Goal: Information Seeking & Learning: Learn about a topic

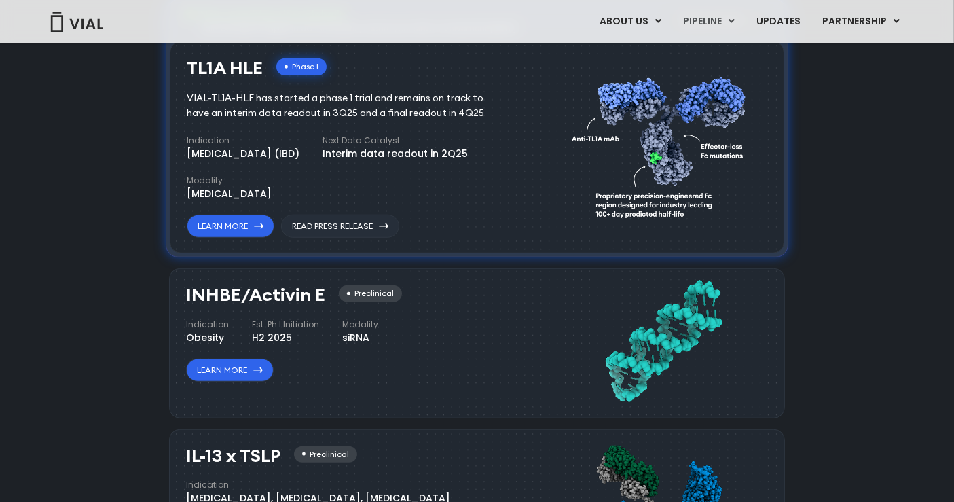
scroll to position [987, 0]
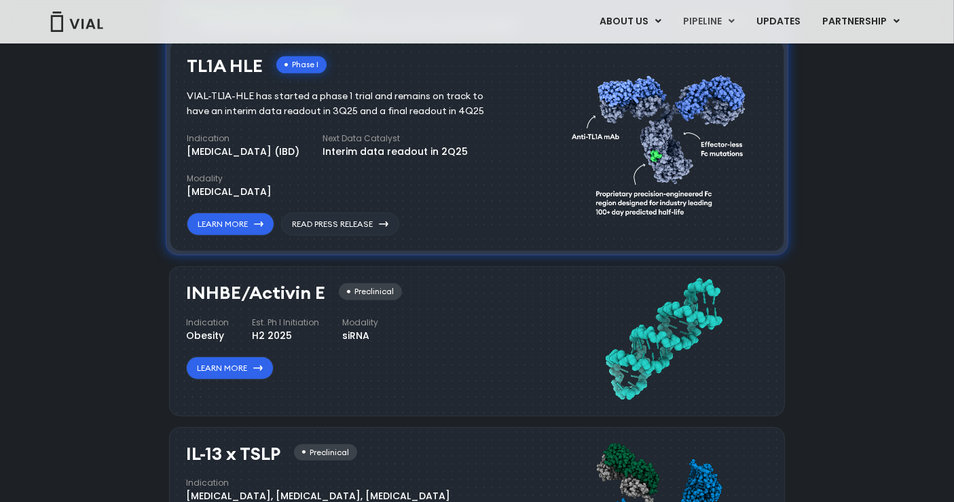
drag, startPoint x: 240, startPoint y: 289, endPoint x: 318, endPoint y: 281, distance: 78.5
click at [318, 281] on div "INHBE/Activin E Preclinical Indication Obesity Est. Ph I Initiation H2 2025 Mod…" at bounding box center [477, 340] width 616 height 149
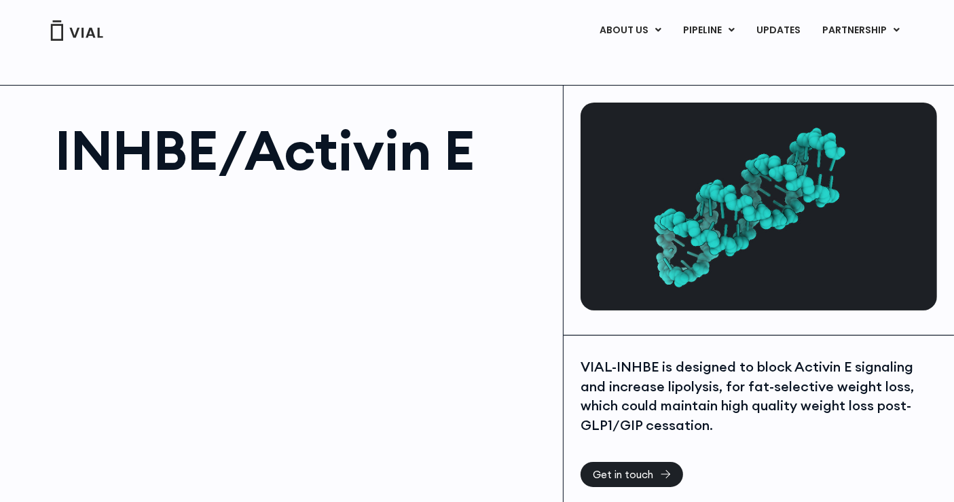
scroll to position [226, 0]
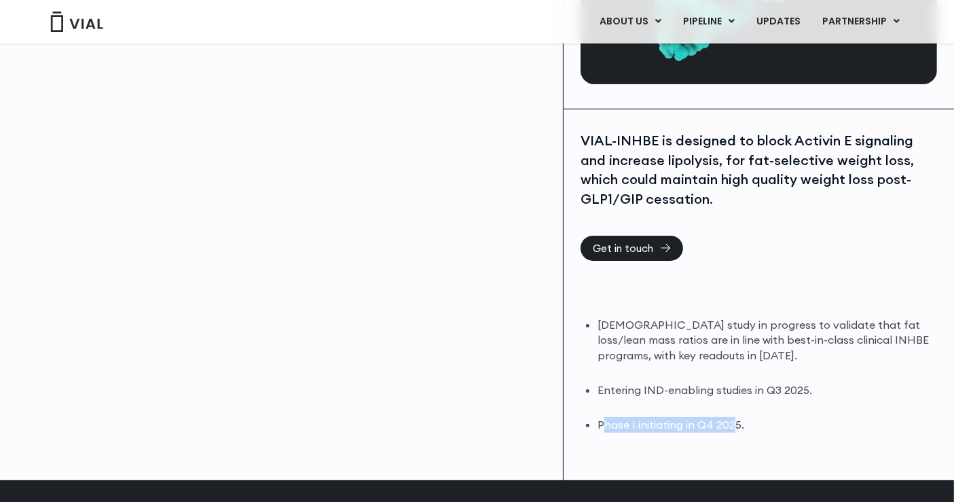
drag, startPoint x: 605, startPoint y: 421, endPoint x: 734, endPoint y: 420, distance: 129.0
click at [734, 420] on li "Phase I initiating in Q4 2025." at bounding box center [766, 425] width 339 height 16
click at [729, 420] on li "Phase I initiating in Q4 2025." at bounding box center [766, 425] width 339 height 16
click at [725, 420] on li "Phase I initiating in Q4 2025." at bounding box center [766, 425] width 339 height 16
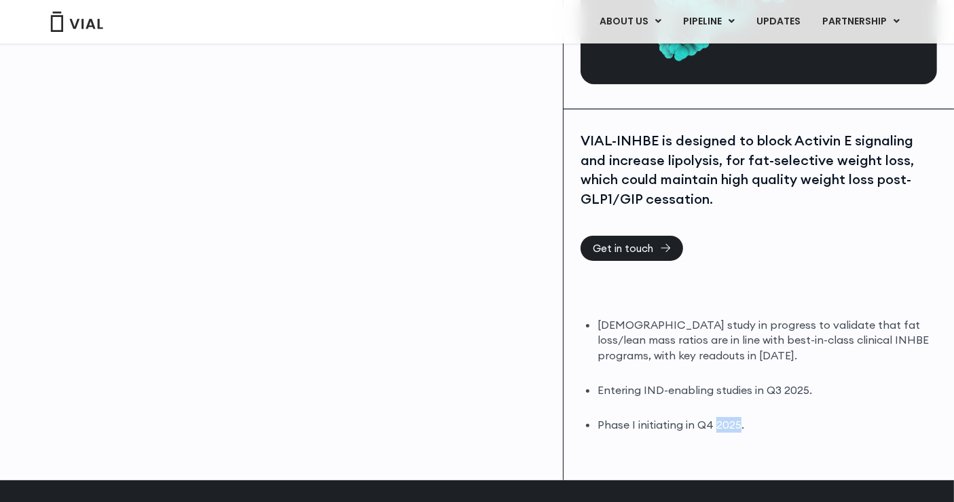
click at [725, 420] on li "Phase I initiating in Q4 2025." at bounding box center [766, 425] width 339 height 16
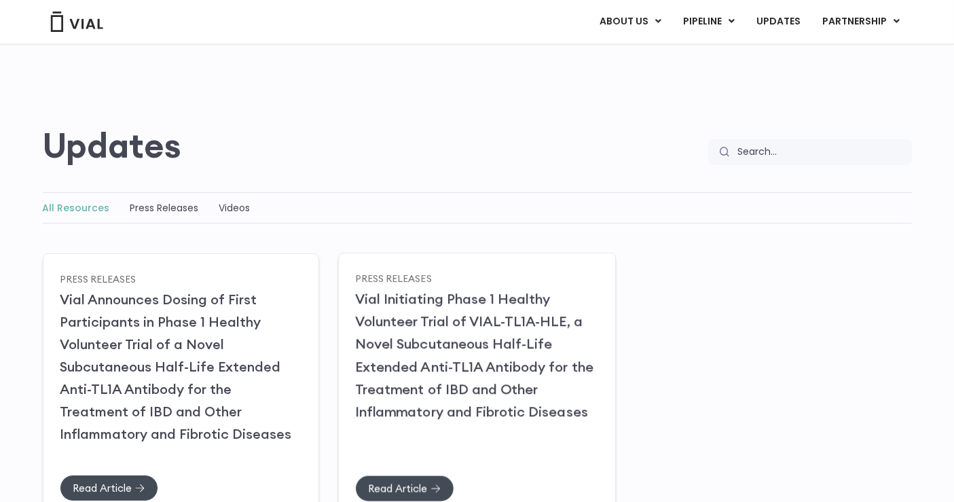
scroll to position [26, 0]
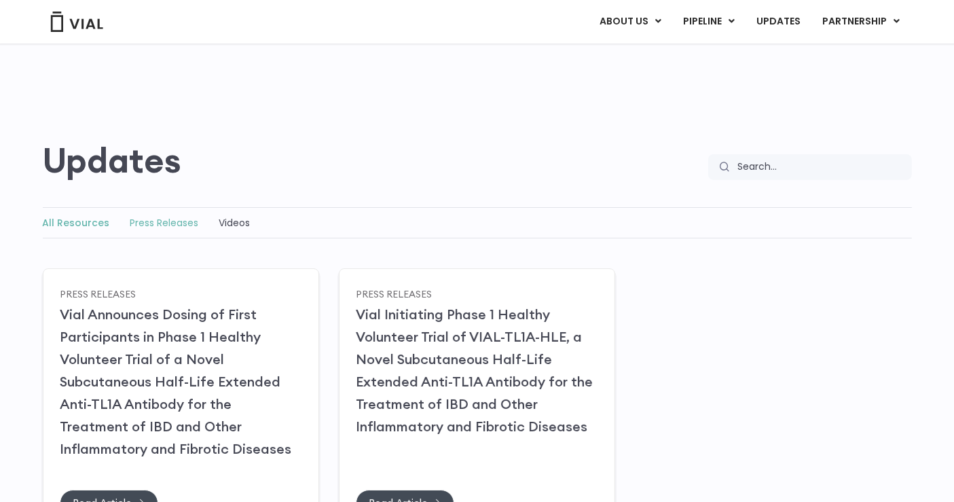
click at [141, 225] on link "Press Releases" at bounding box center [164, 223] width 69 height 14
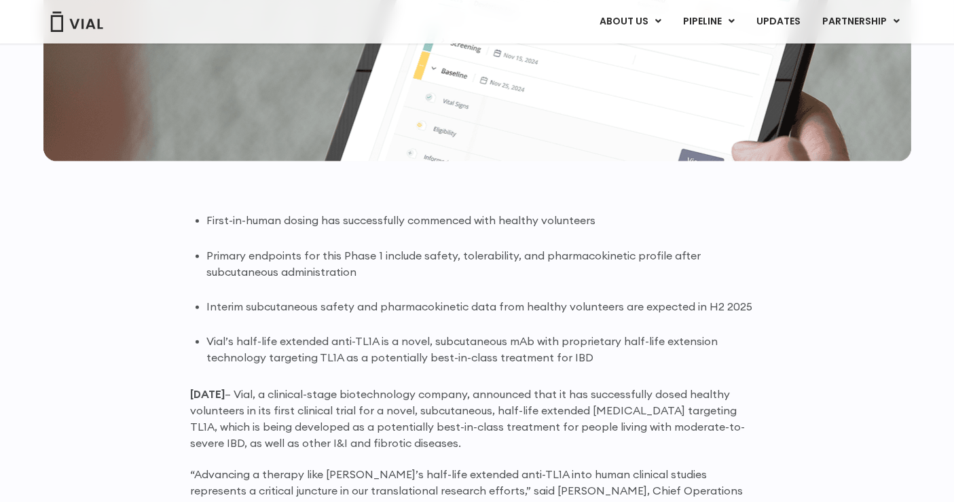
scroll to position [905, 0]
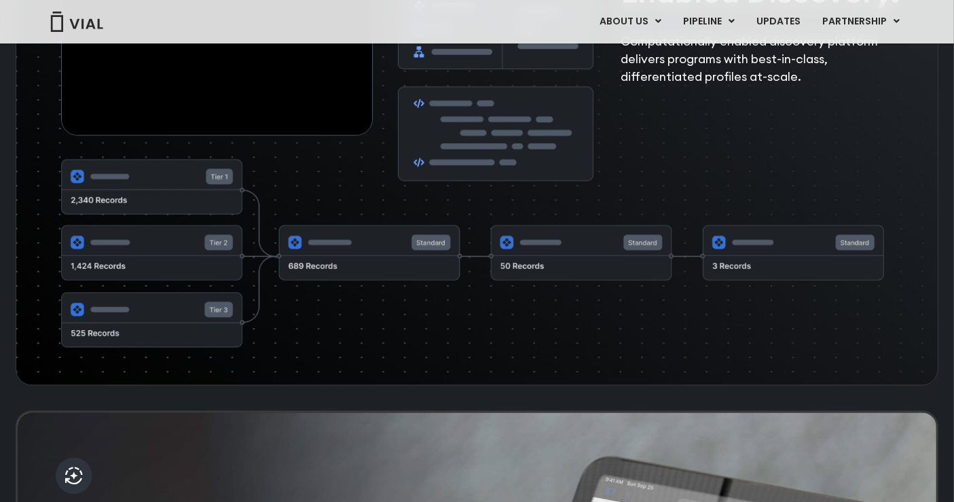
scroll to position [2414, 0]
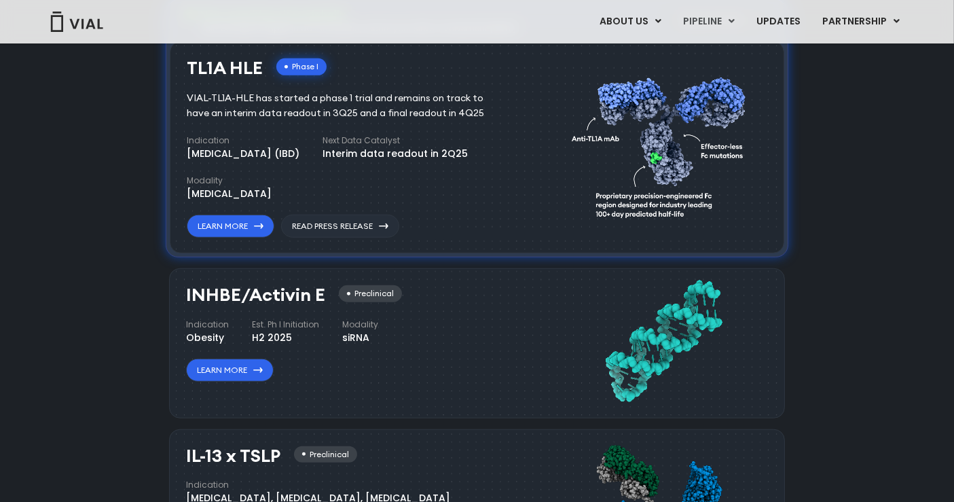
scroll to position [987, 0]
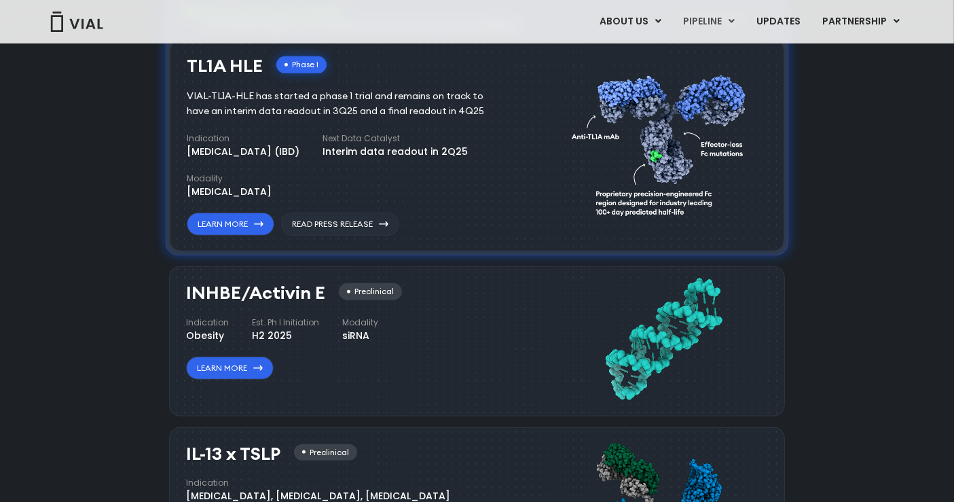
drag, startPoint x: 188, startPoint y: 293, endPoint x: 320, endPoint y: 295, distance: 131.7
click at [320, 295] on h3 "INHBE/Activin E" at bounding box center [255, 293] width 139 height 20
copy h3 "INHBE/Activin E"
click at [515, 251] on div "Now recruiting sites globally Join Our Next Chapter in UC Innovation, secure yo…" at bounding box center [477, 125] width 623 height 259
drag, startPoint x: 186, startPoint y: 290, endPoint x: 320, endPoint y: 278, distance: 134.3
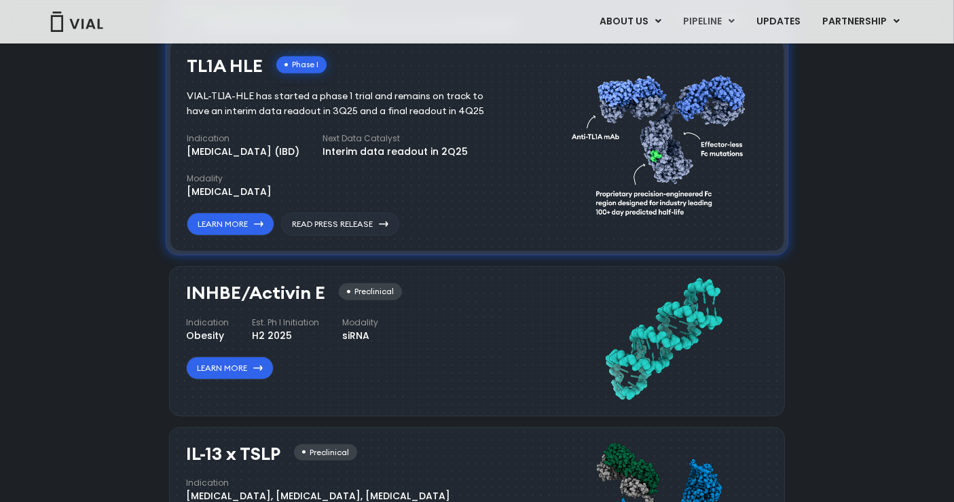
click at [320, 278] on div "INHBE/Activin E Preclinical Indication Obesity Est. Ph I Initiation H2 2025 Mod…" at bounding box center [368, 338] width 365 height 124
copy h3 "INHBE/Activin E"
click at [210, 290] on h3 "INHBE/Activin E" at bounding box center [255, 293] width 139 height 20
click at [254, 365] on link "Learn More" at bounding box center [230, 367] width 88 height 23
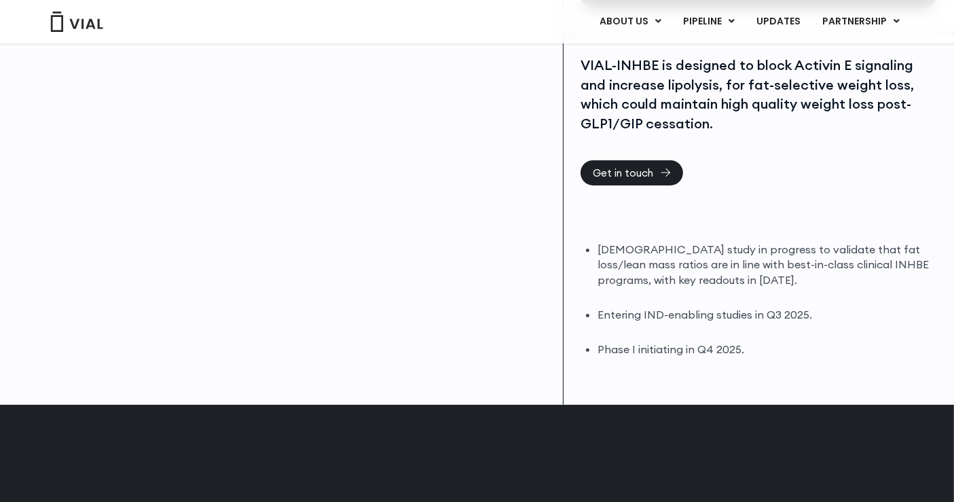
scroll to position [301, 0]
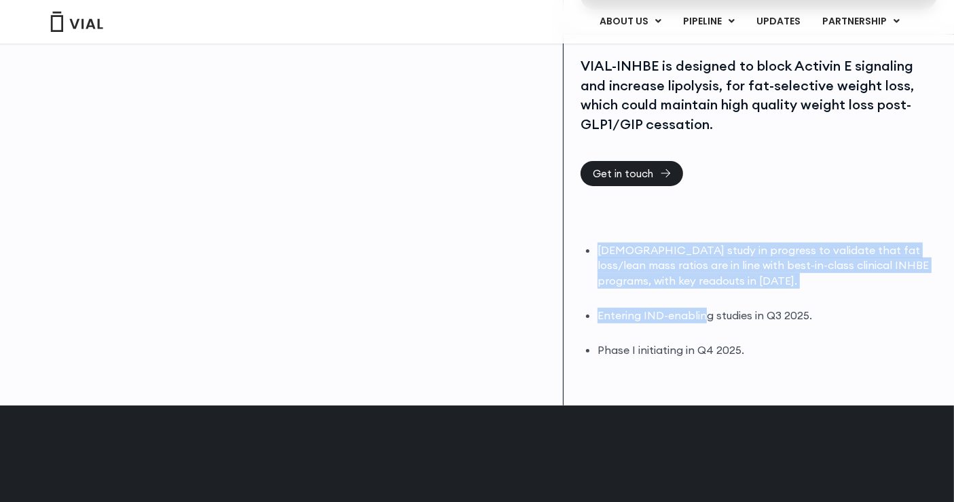
drag, startPoint x: 595, startPoint y: 255, endPoint x: 707, endPoint y: 290, distance: 117.5
click at [707, 290] on div "[DEMOGRAPHIC_DATA] study in progress to validate that fat loss/lean mass ratios…" at bounding box center [759, 299] width 356 height 115
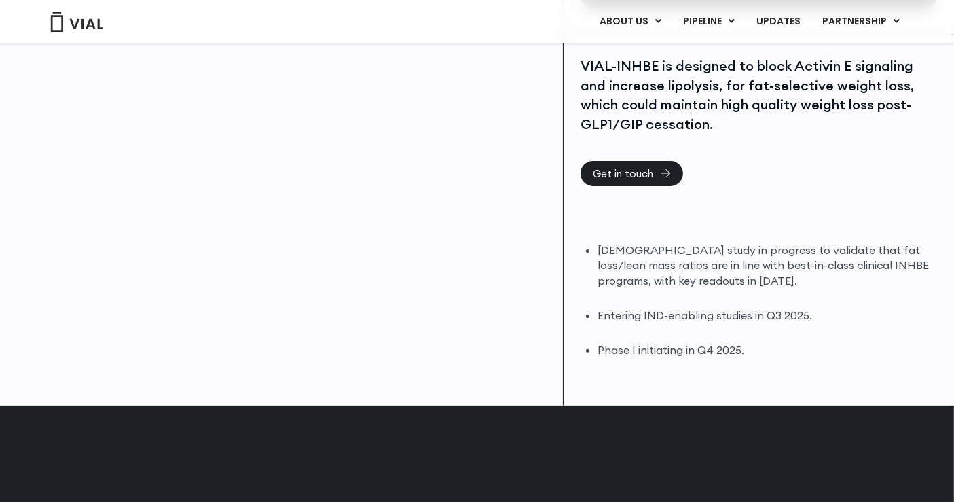
click at [718, 297] on ul "[DEMOGRAPHIC_DATA] study in progress to validate that fat loss/lean mass ratios…" at bounding box center [766, 299] width 339 height 115
drag, startPoint x: 607, startPoint y: 318, endPoint x: 726, endPoint y: 314, distance: 119.6
click at [621, 315] on li "Entering IND-enabling studies in Q3 2025." at bounding box center [766, 316] width 339 height 16
click at [768, 330] on ul "[DEMOGRAPHIC_DATA] study in progress to validate that fat loss/lean mass ratios…" at bounding box center [766, 299] width 339 height 115
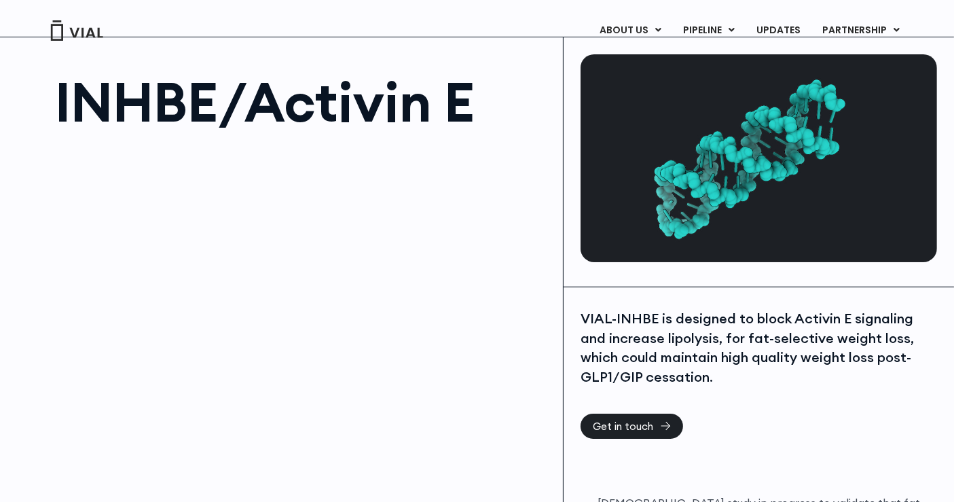
scroll to position [0, 0]
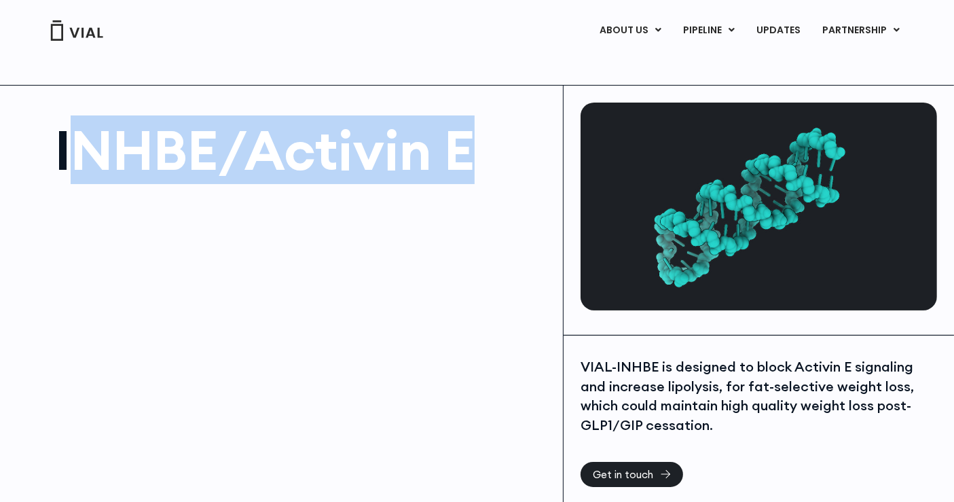
drag, startPoint x: 66, startPoint y: 156, endPoint x: 479, endPoint y: 160, distance: 413.5
click at [479, 160] on h1 "INHBE/Activin E" at bounding box center [302, 150] width 494 height 54
click at [479, 159] on h1 "INHBE/Activin E" at bounding box center [302, 150] width 494 height 54
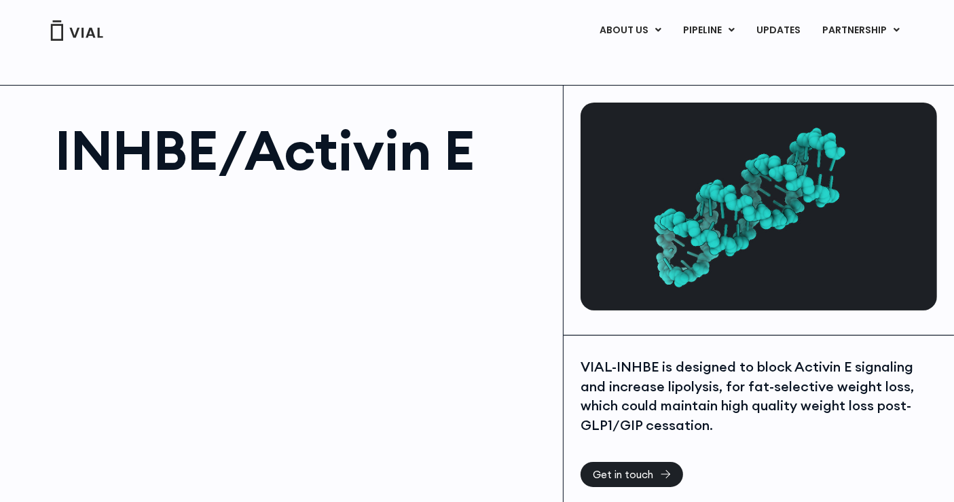
click at [479, 159] on h1 "INHBE/Activin E" at bounding box center [302, 150] width 494 height 54
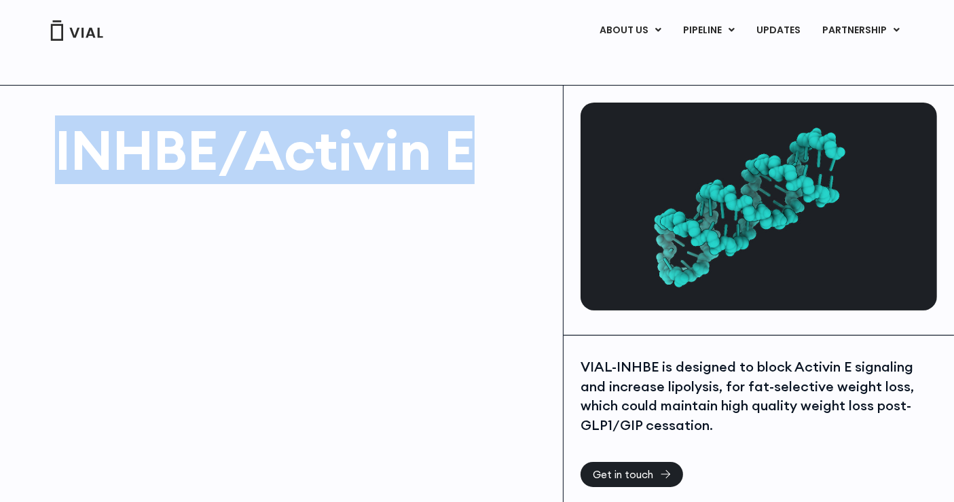
click at [479, 159] on h1 "INHBE/Activin E" at bounding box center [302, 150] width 494 height 54
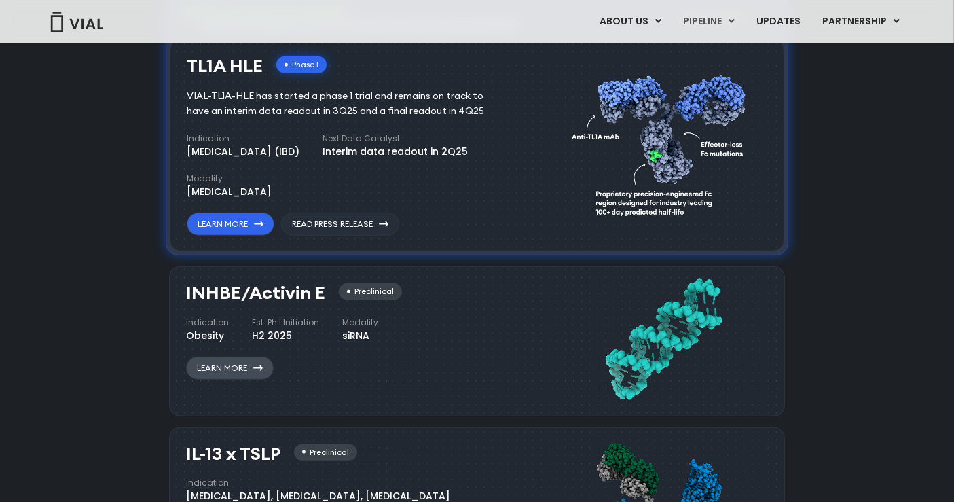
click at [225, 358] on link "Learn More" at bounding box center [230, 367] width 88 height 23
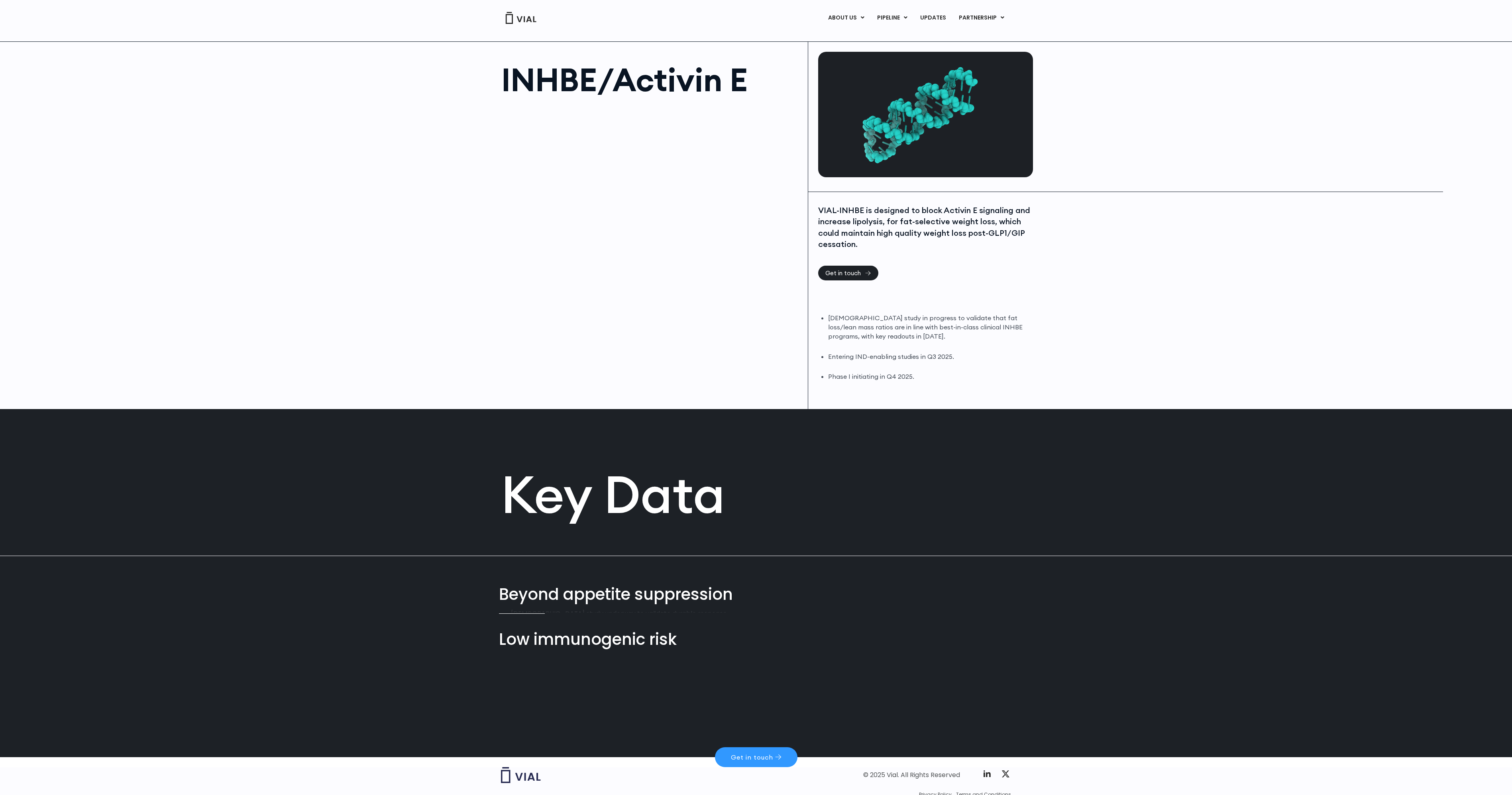
click at [559, 83] on h1 "INHBE/Activin E" at bounding box center [650, 80] width 299 height 32
copy div "INHBE/Activin E"
